Goal: Information Seeking & Learning: Learn about a topic

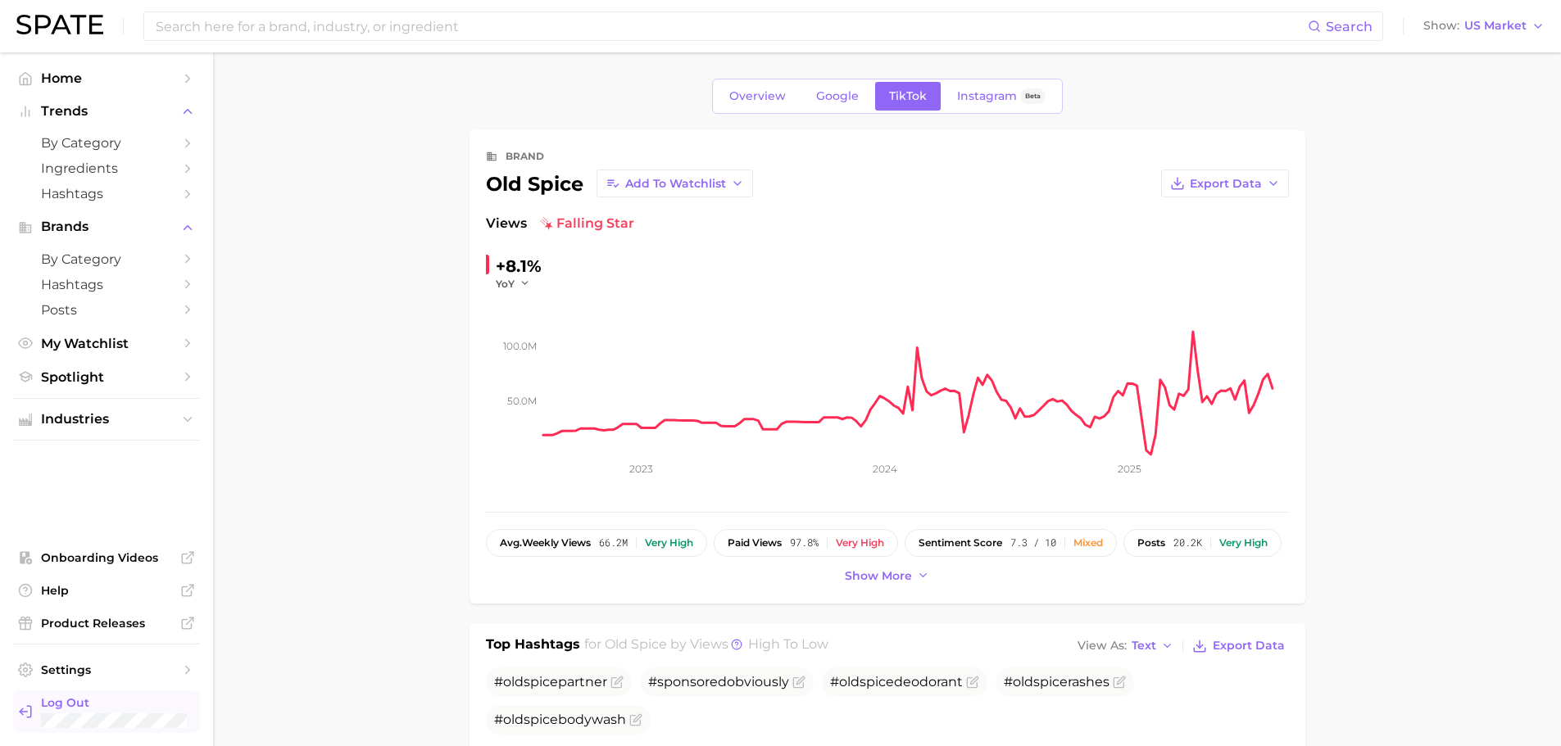
click at [44, 695] on link "Log Out" at bounding box center [106, 712] width 187 height 43
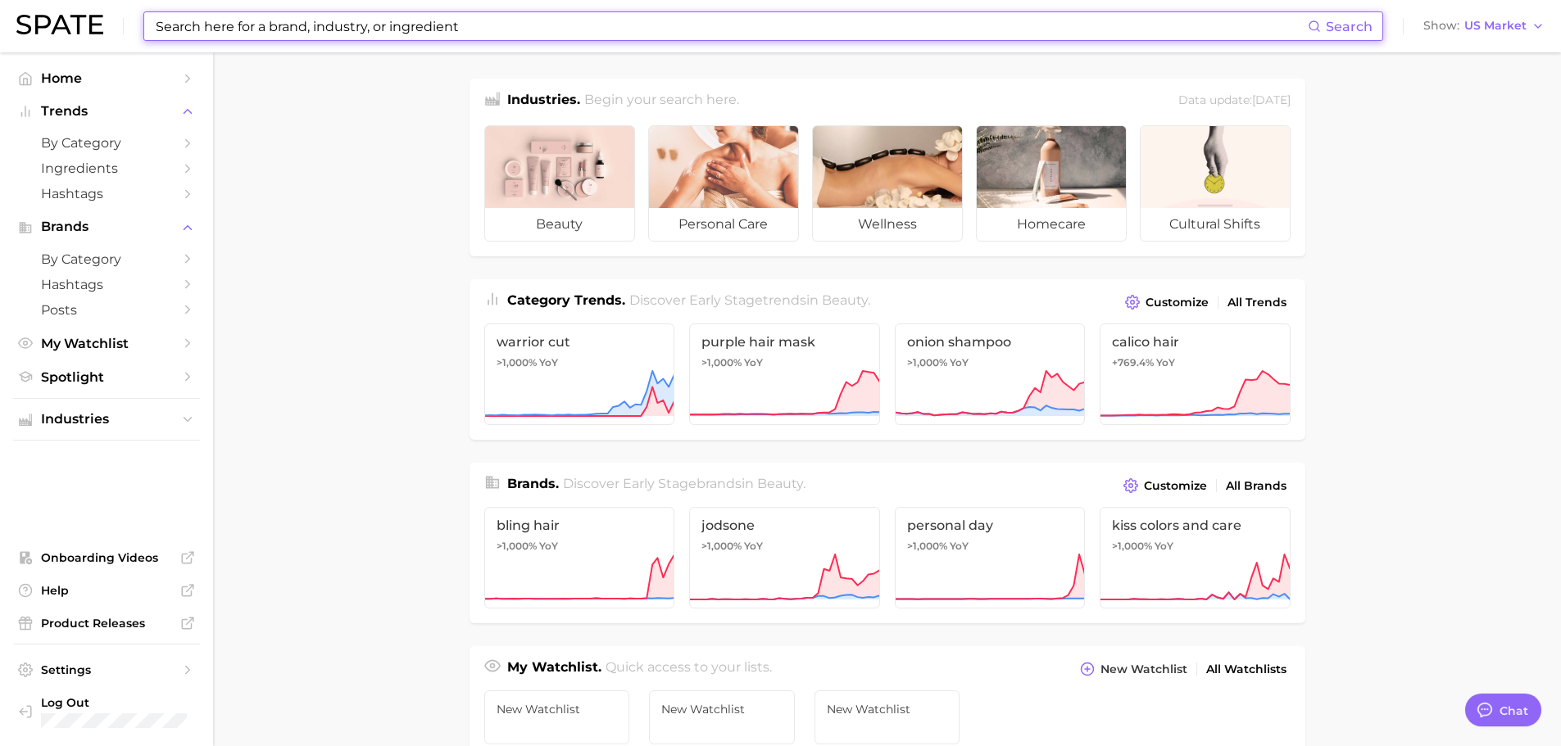
click at [447, 26] on input at bounding box center [731, 26] width 1154 height 28
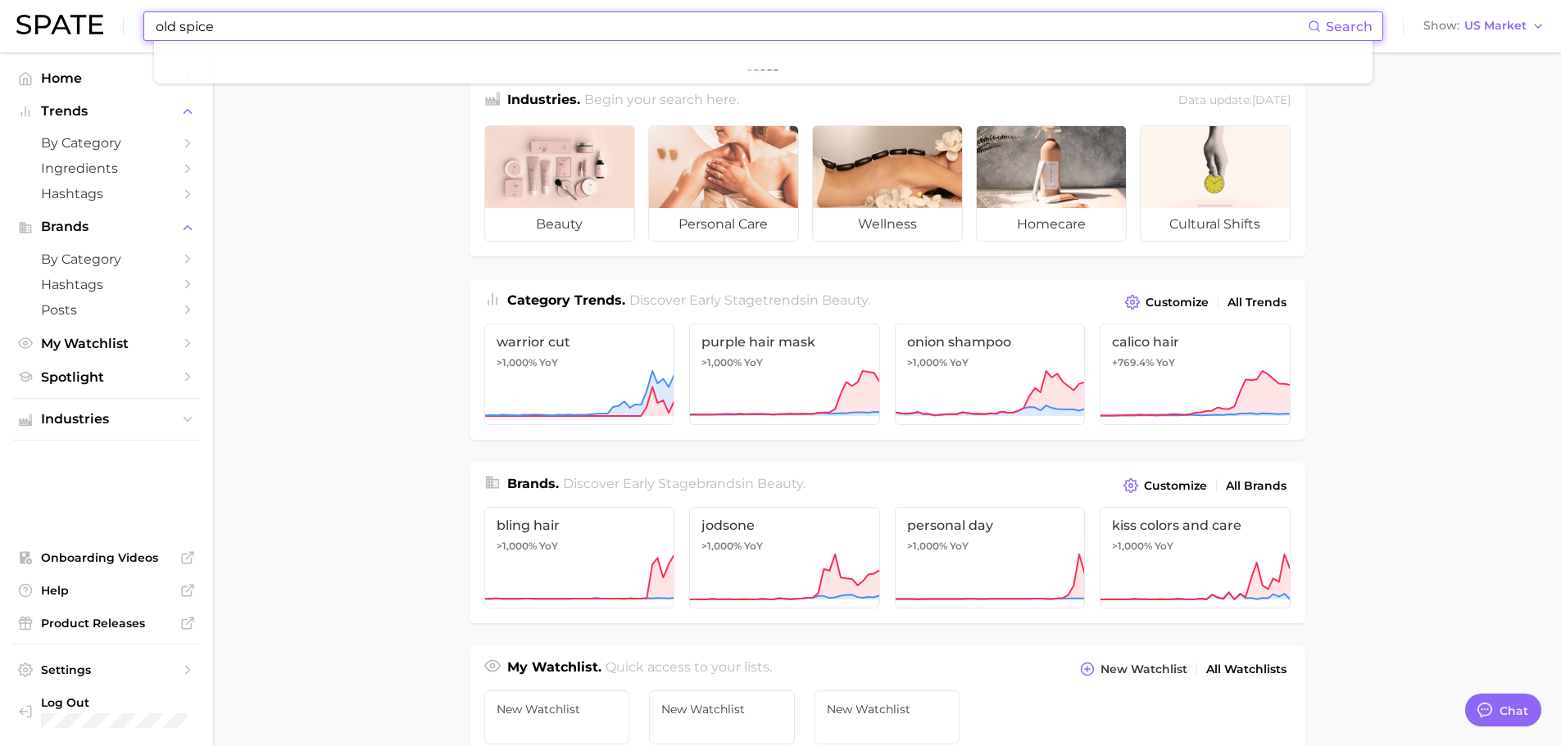
type input "old spice"
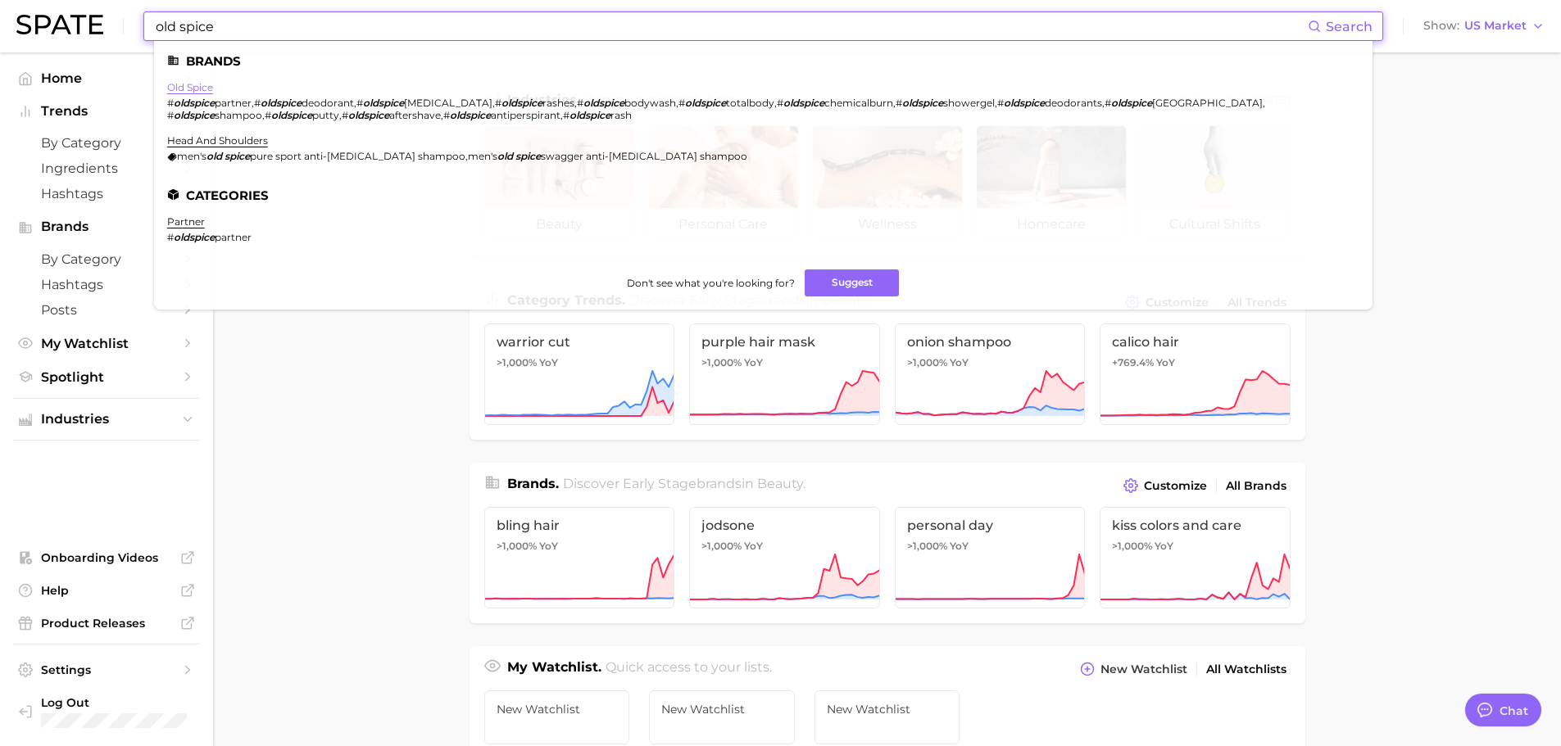
click at [187, 86] on link "old spice" at bounding box center [190, 87] width 46 height 12
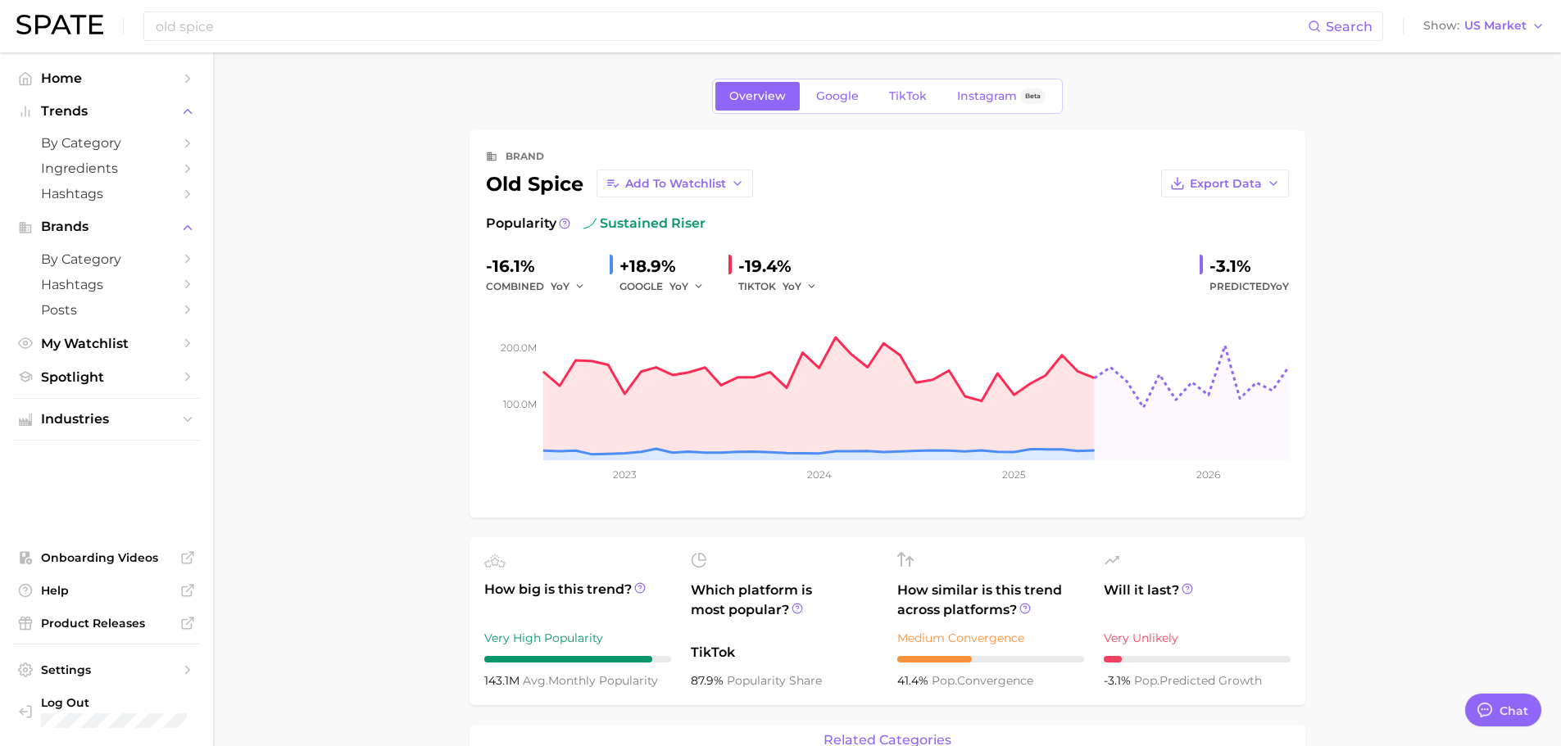
type textarea "x"
click at [908, 108] on link "TikTok" at bounding box center [908, 96] width 66 height 29
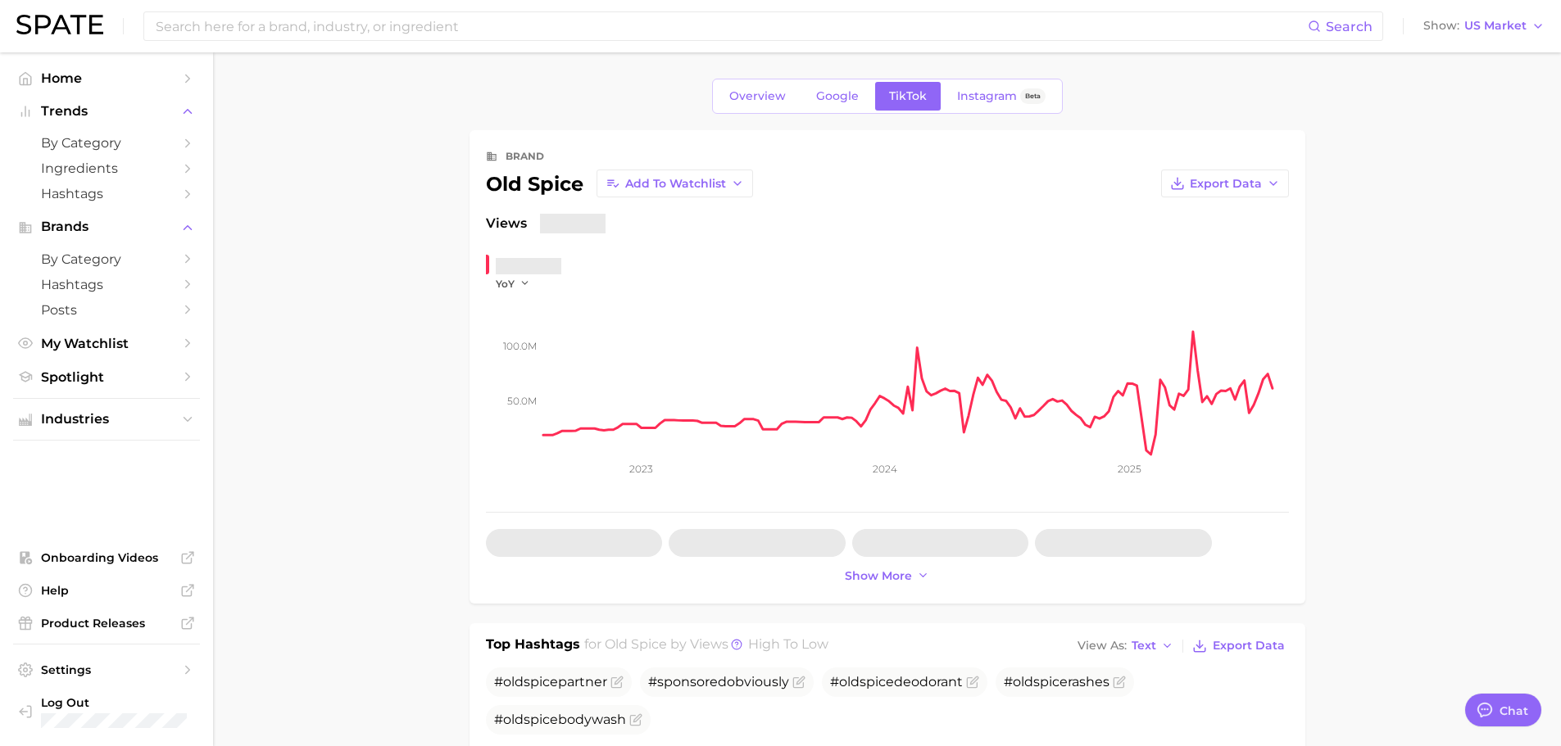
type textarea "x"
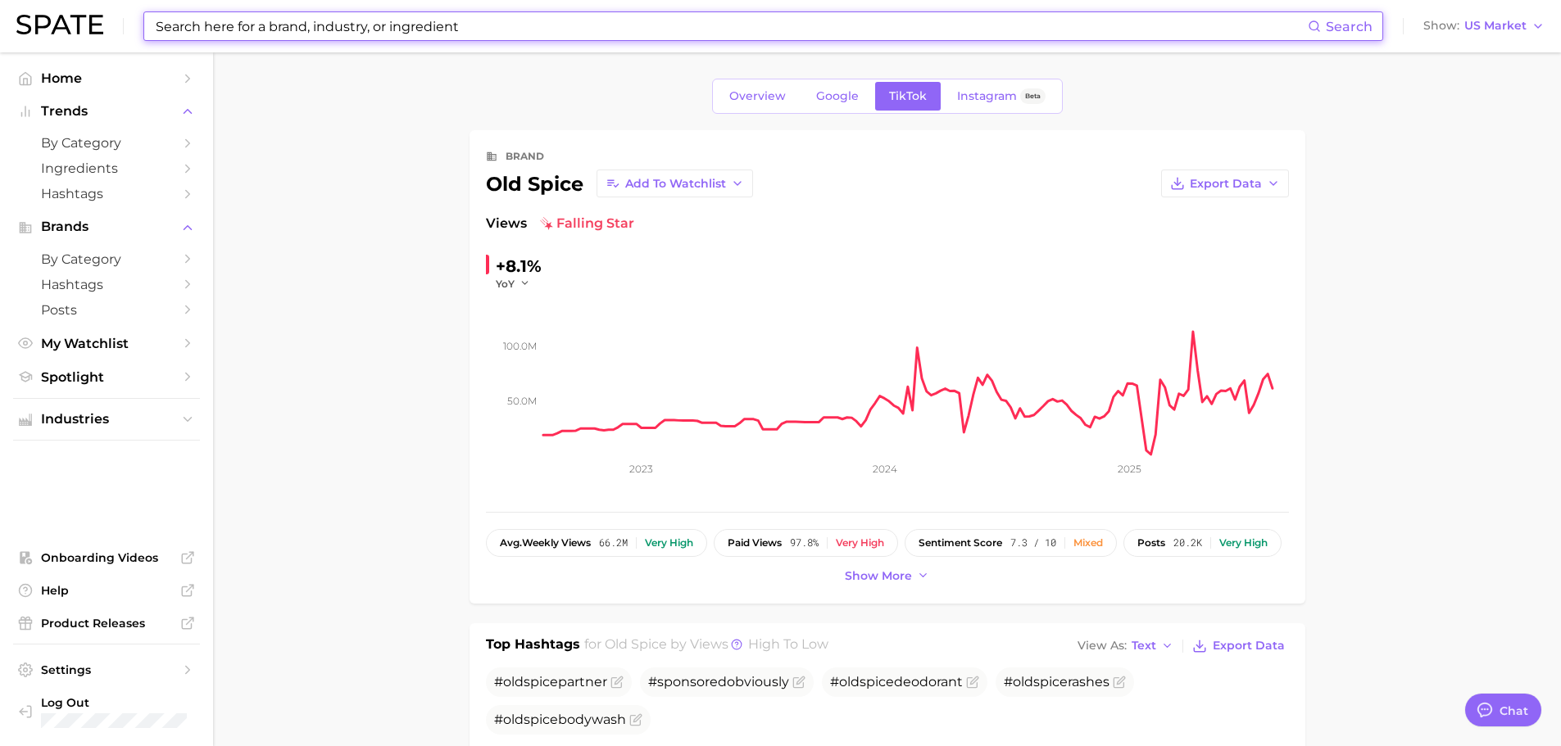
click at [406, 29] on input at bounding box center [731, 26] width 1154 height 28
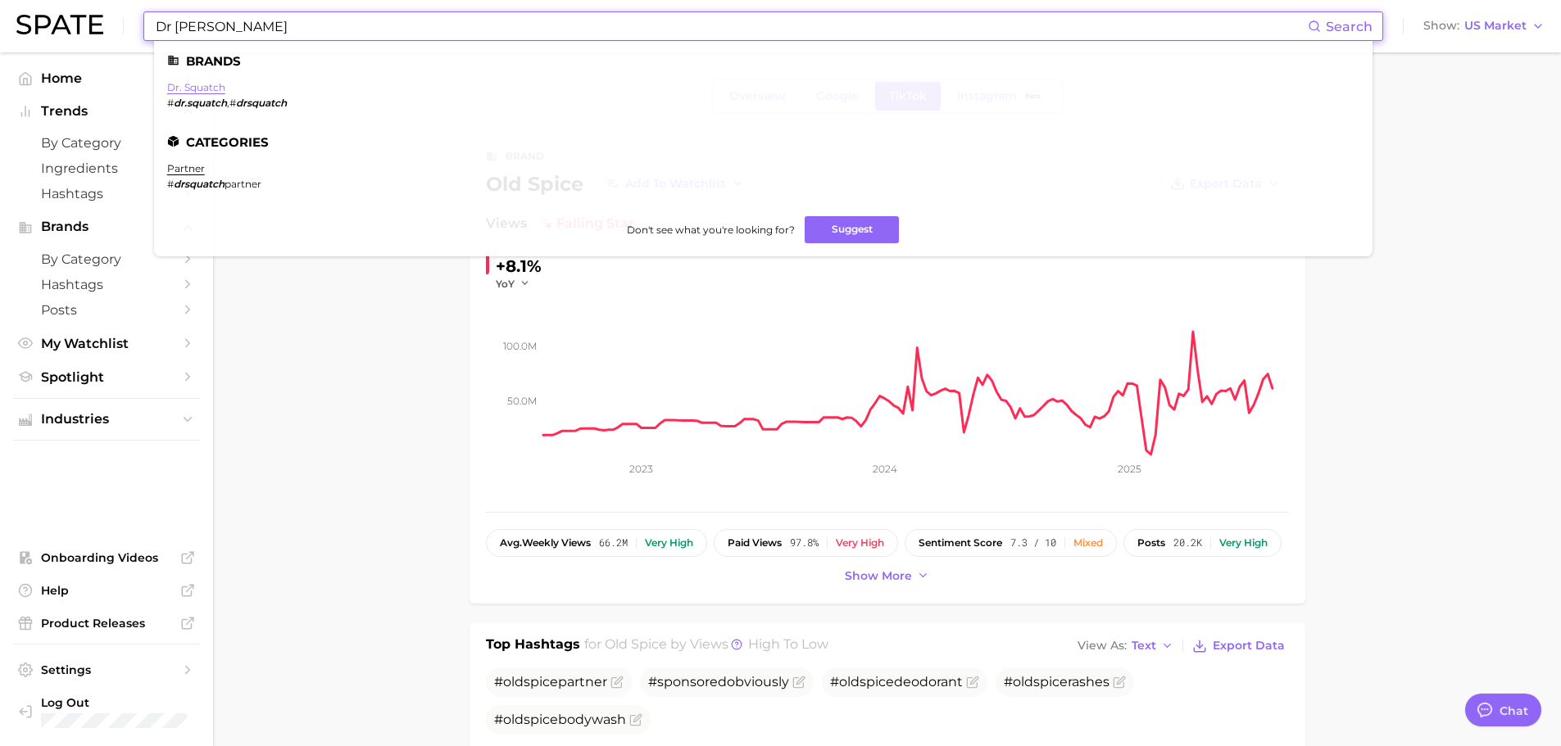
type input "Dr Squatch"
click at [203, 84] on link "dr. squatch" at bounding box center [196, 87] width 58 height 12
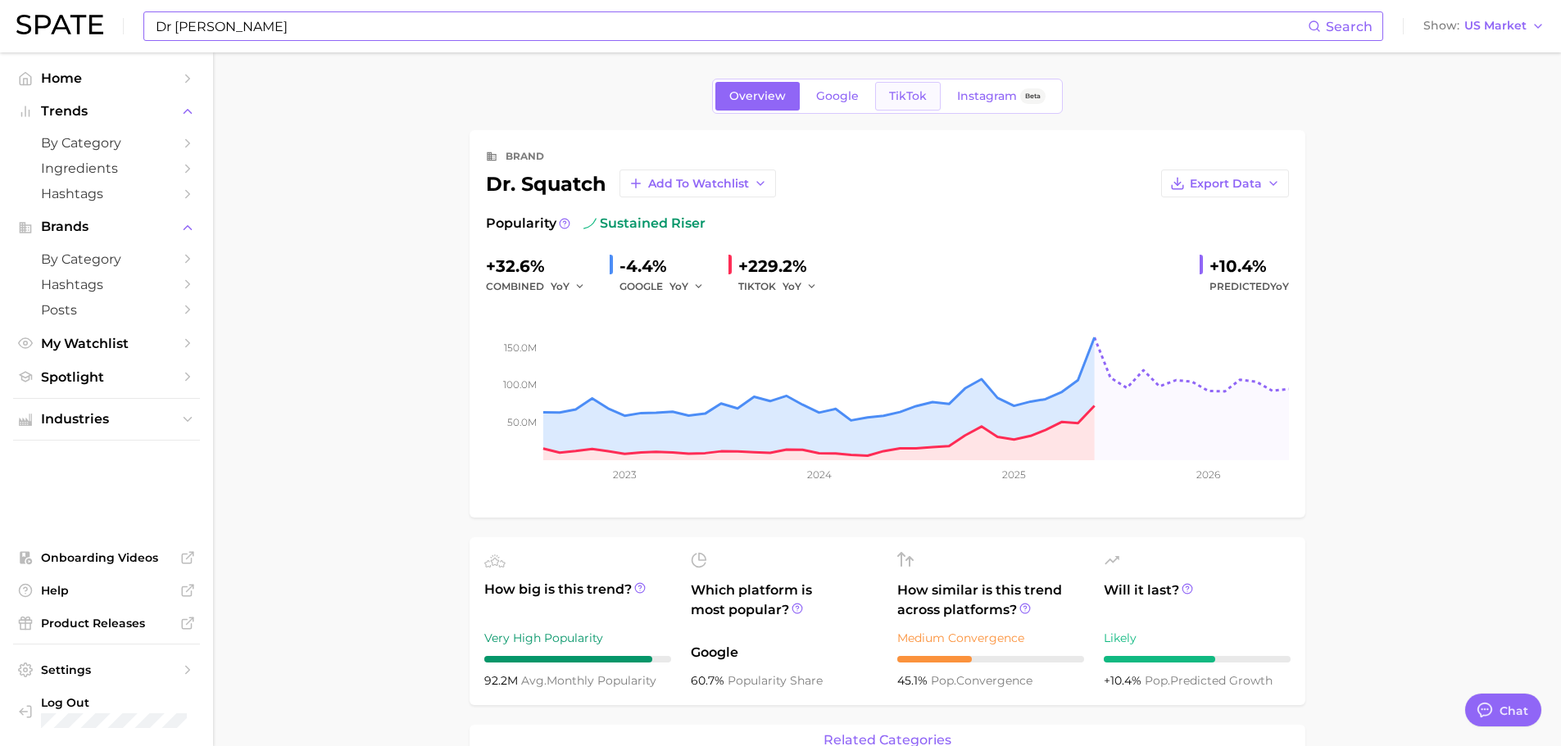
click at [914, 89] on span "TikTok" at bounding box center [908, 96] width 38 height 14
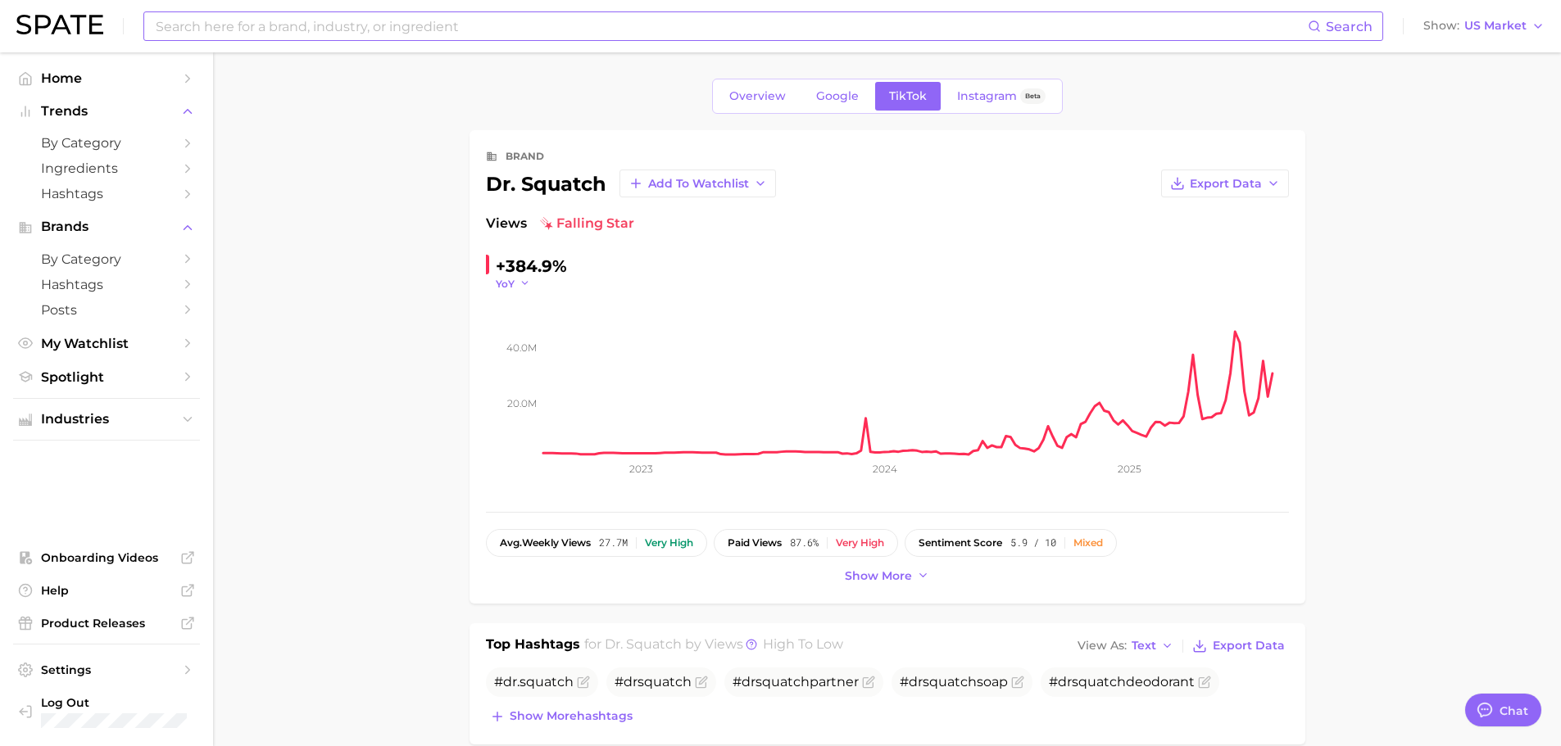
click at [519, 288] on icon "button" at bounding box center [524, 283] width 11 height 11
click at [533, 389] on span "WoW" at bounding box center [520, 395] width 32 height 14
